Goal: Find specific page/section: Find specific page/section

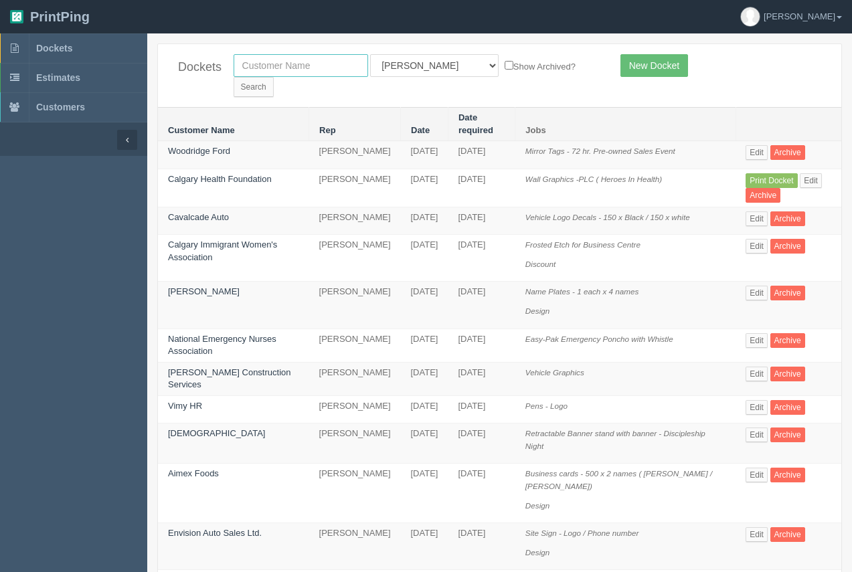
click at [325, 63] on input "text" at bounding box center [301, 65] width 135 height 23
type input "ciwa"
click at [234, 77] on input "Search" at bounding box center [254, 87] width 40 height 20
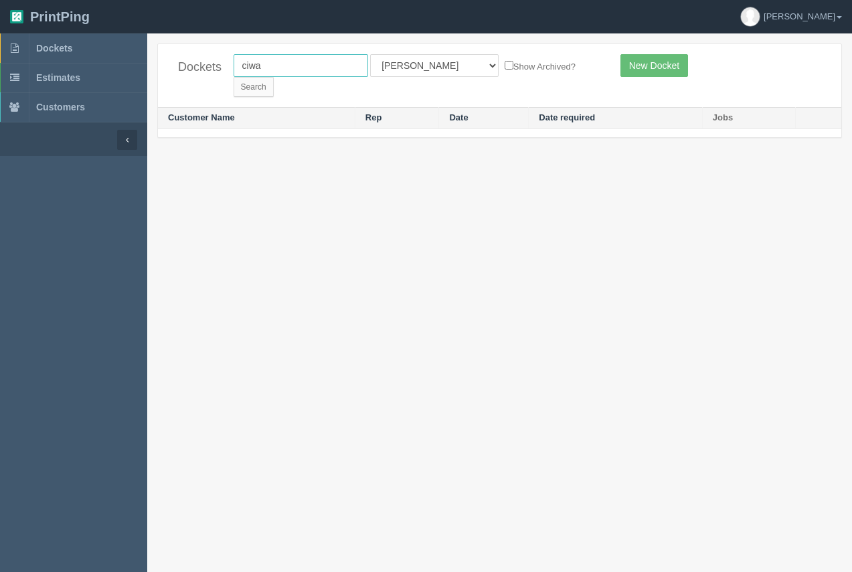
drag, startPoint x: 271, startPoint y: 66, endPoint x: 237, endPoint y: 70, distance: 34.5
click at [237, 70] on input "ciwa" at bounding box center [301, 65] width 135 height 23
type input "calgary immigrant"
click at [274, 77] on input "Search" at bounding box center [254, 87] width 40 height 20
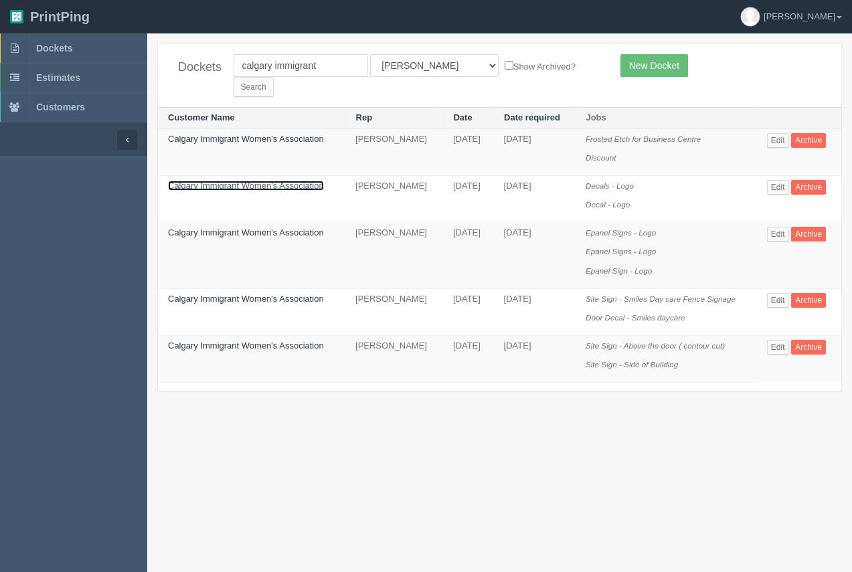
click at [249, 181] on link "Calgary Immigrant Women's Association" at bounding box center [246, 186] width 156 height 10
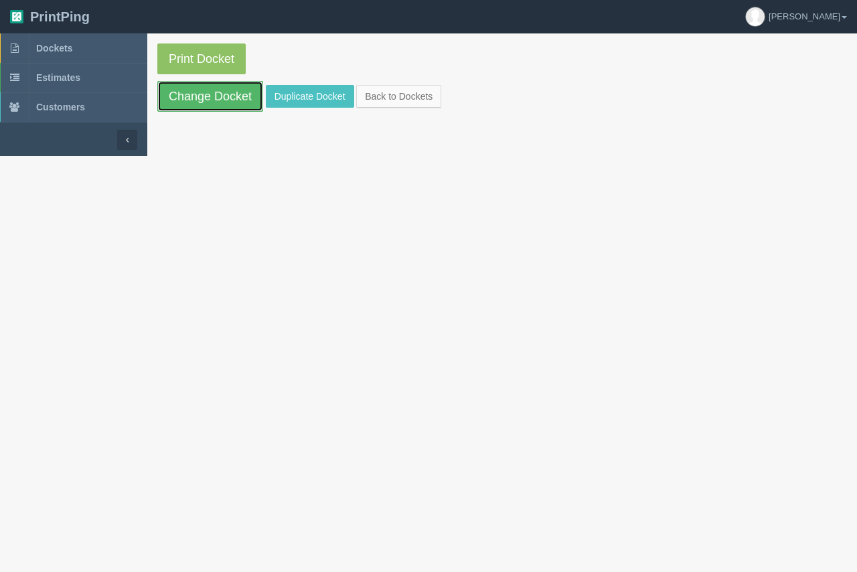
click at [248, 106] on link "Change Docket" at bounding box center [210, 96] width 106 height 31
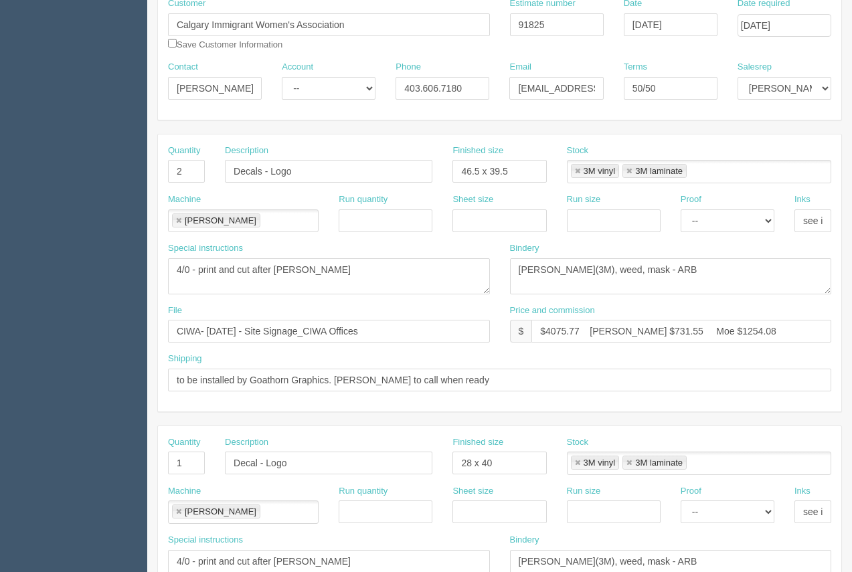
scroll to position [157, 0]
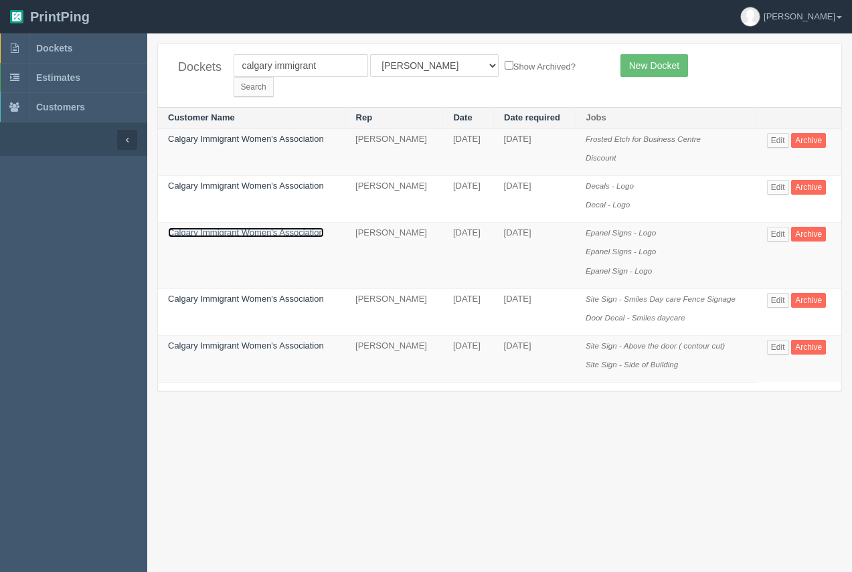
click at [289, 228] on link "Calgary Immigrant Women's Association" at bounding box center [246, 233] width 156 height 10
click at [288, 228] on link "Calgary Immigrant Women's Association" at bounding box center [246, 233] width 156 height 10
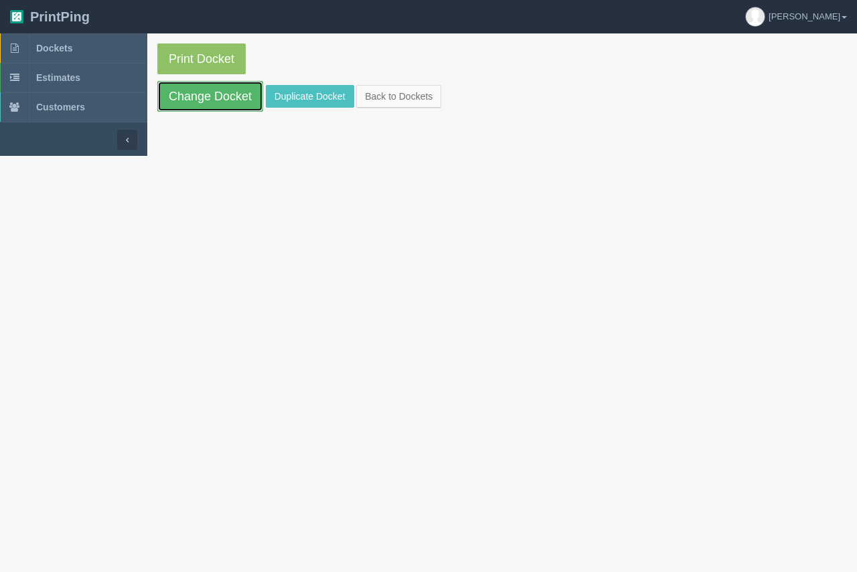
click at [230, 84] on link "Change Docket" at bounding box center [210, 96] width 106 height 31
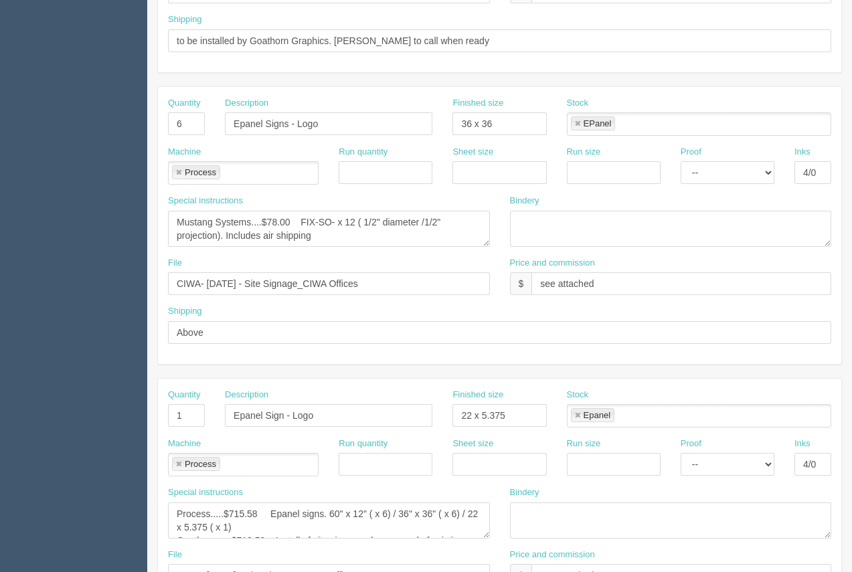
scroll to position [2, 0]
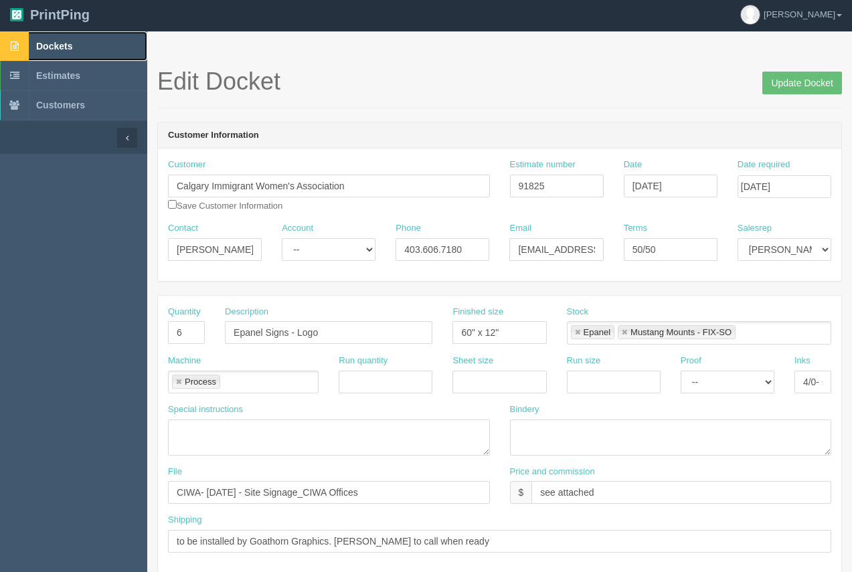
click at [55, 44] on span "Dockets" at bounding box center [54, 46] width 36 height 11
